Goal: Use online tool/utility: Utilize a website feature to perform a specific function

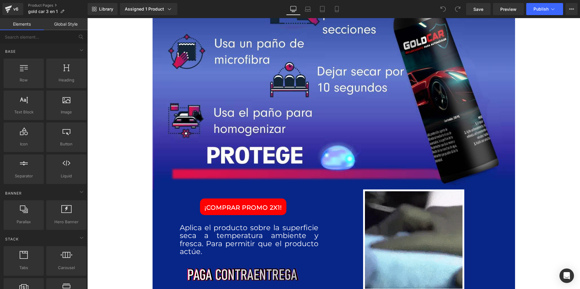
scroll to position [925, 0]
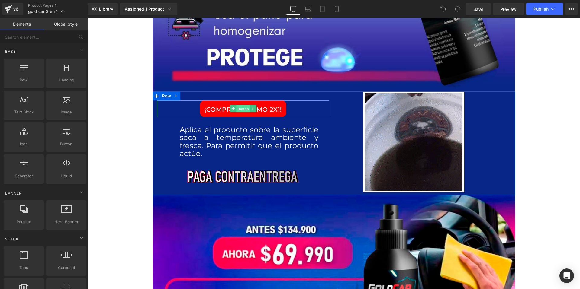
click at [239, 107] on span "Button" at bounding box center [243, 108] width 14 height 7
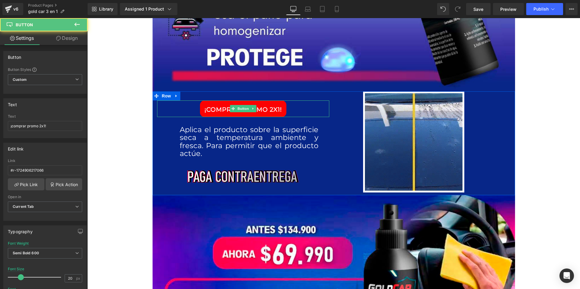
click at [211, 108] on link "¡comprar promo 2x1!" at bounding box center [243, 109] width 86 height 17
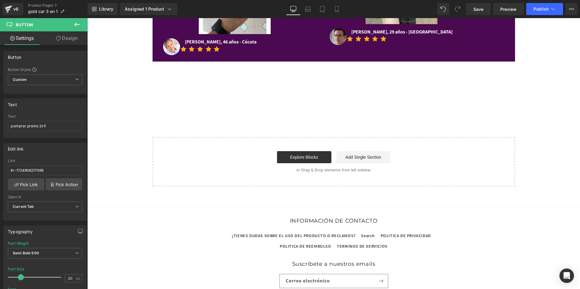
scroll to position [1828, 0]
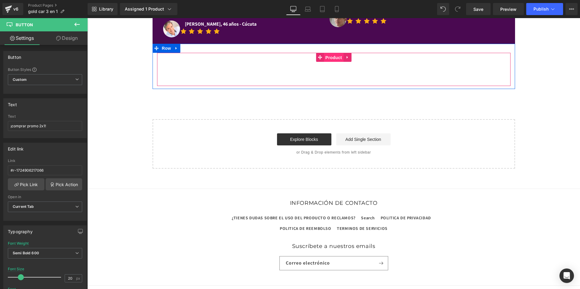
click at [333, 53] on span "Product" at bounding box center [334, 57] width 20 height 9
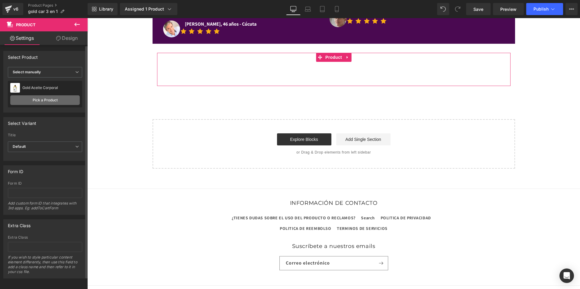
click at [58, 102] on link "Pick a Product" at bounding box center [44, 100] width 69 height 10
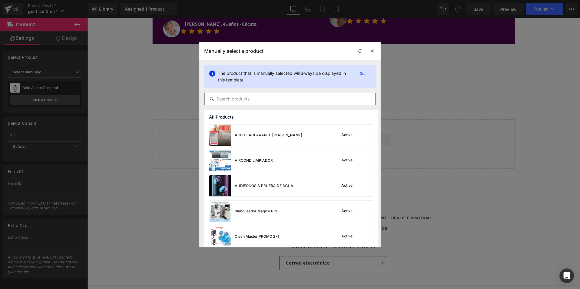
click at [246, 98] on input "text" at bounding box center [290, 98] width 171 height 7
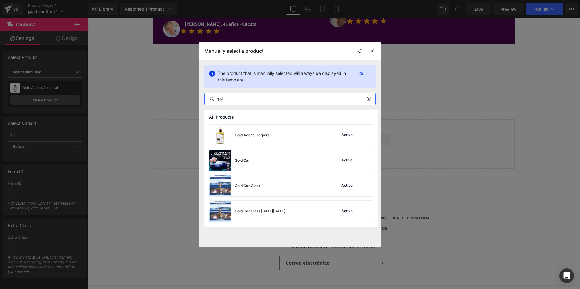
type input "gol"
click at [260, 165] on div "Gold Car Active" at bounding box center [291, 160] width 164 height 21
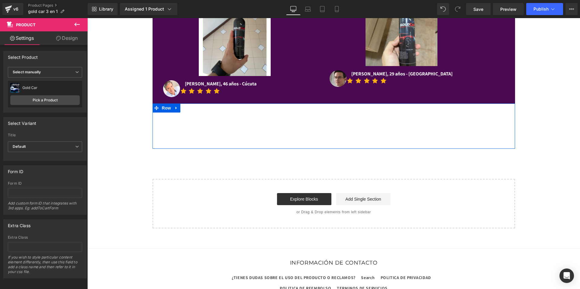
scroll to position [1764, 0]
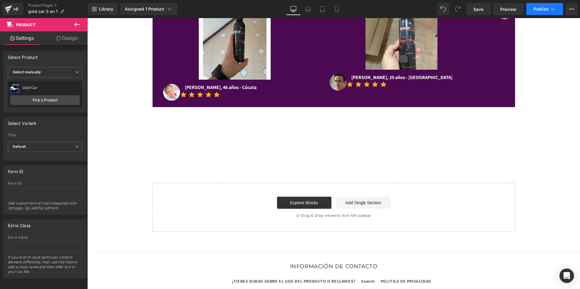
click at [540, 12] on button "Publish" at bounding box center [544, 9] width 37 height 12
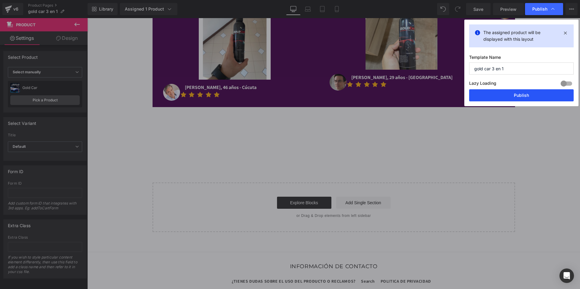
click at [495, 97] on button "Publish" at bounding box center [521, 95] width 105 height 12
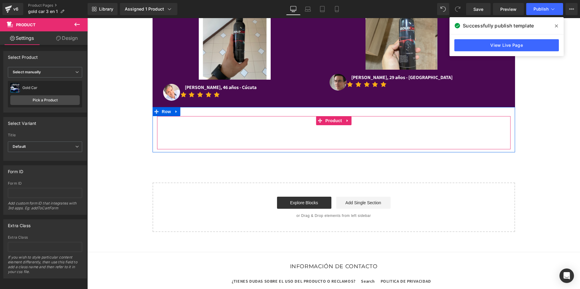
scroll to position [1765, 0]
click at [169, 107] on span "Row" at bounding box center [166, 111] width 12 height 9
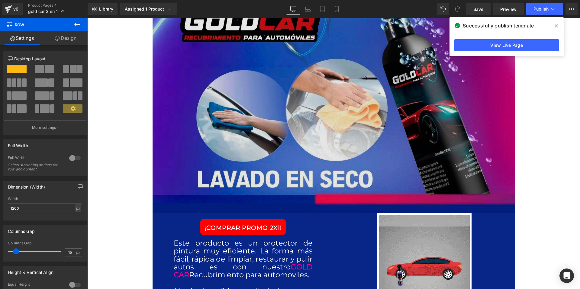
scroll to position [187, 0]
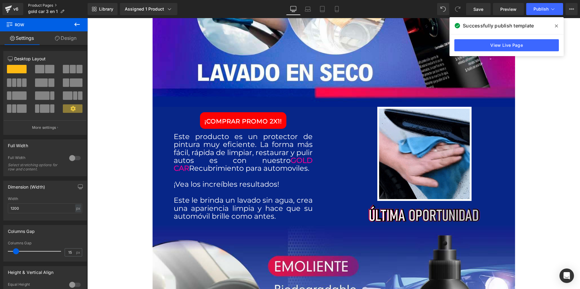
click at [34, 4] on link "Product Pages" at bounding box center [58, 5] width 60 height 5
